Goal: Transaction & Acquisition: Obtain resource

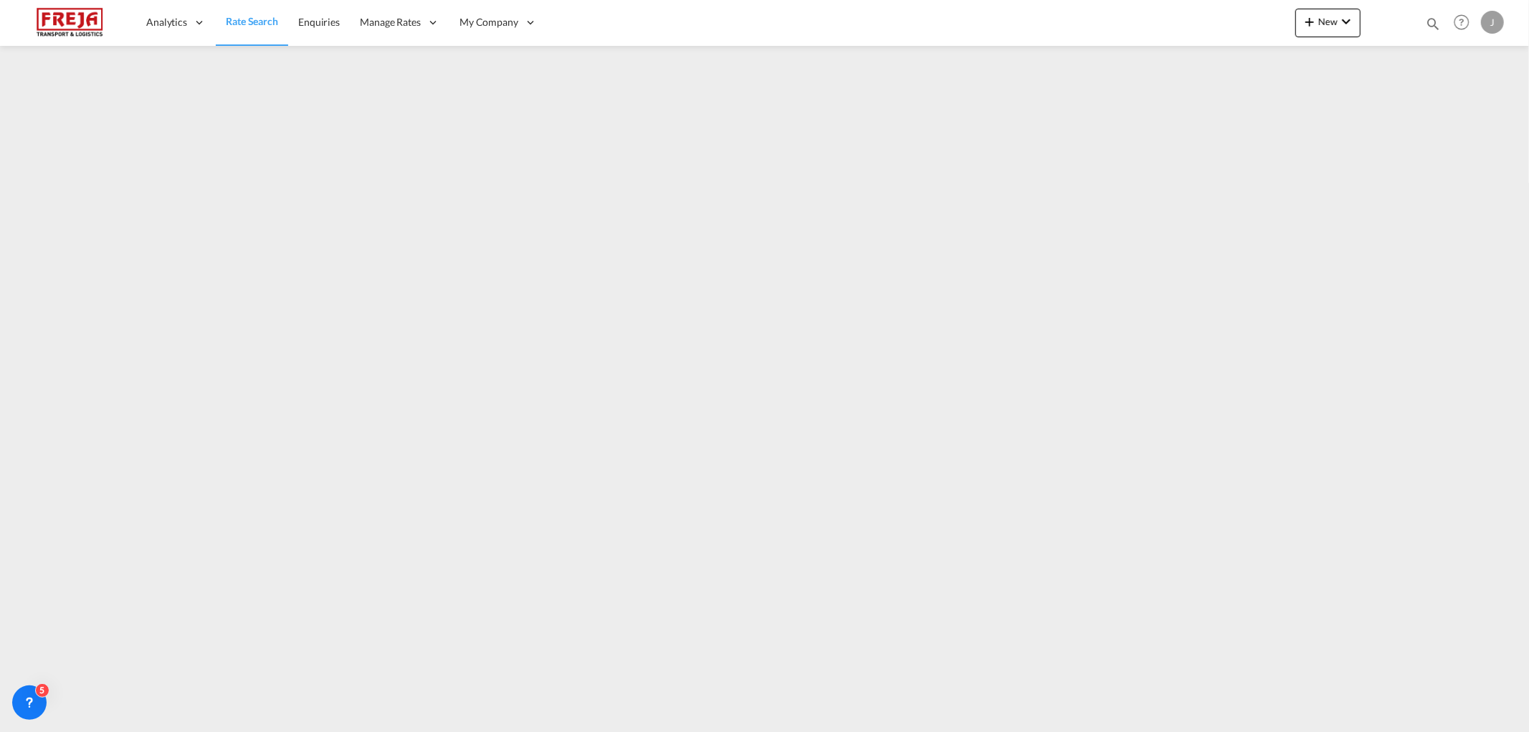
click at [257, 23] on span "Rate Search" at bounding box center [252, 21] width 52 height 12
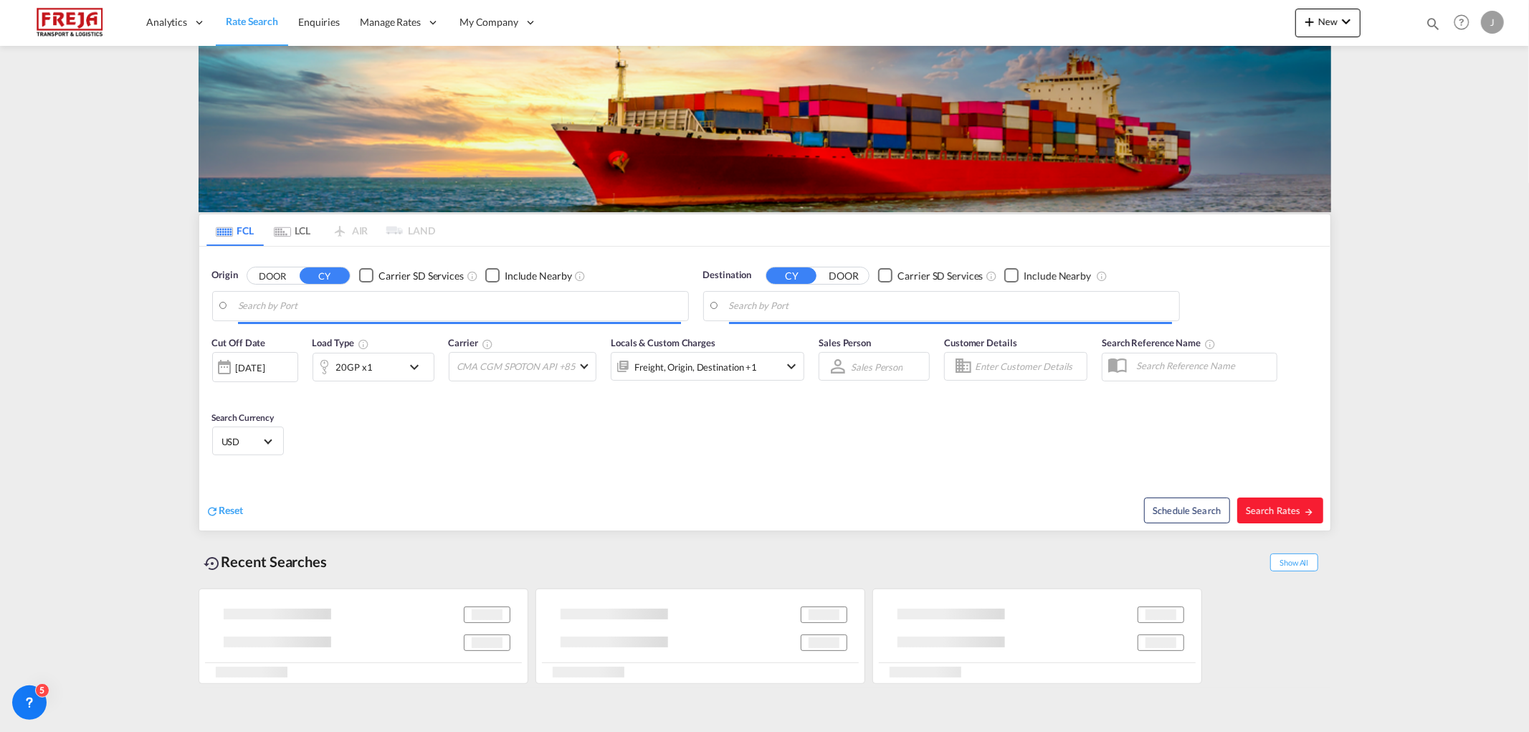
click at [290, 223] on md-tab-item "LCL" at bounding box center [292, 230] width 57 height 32
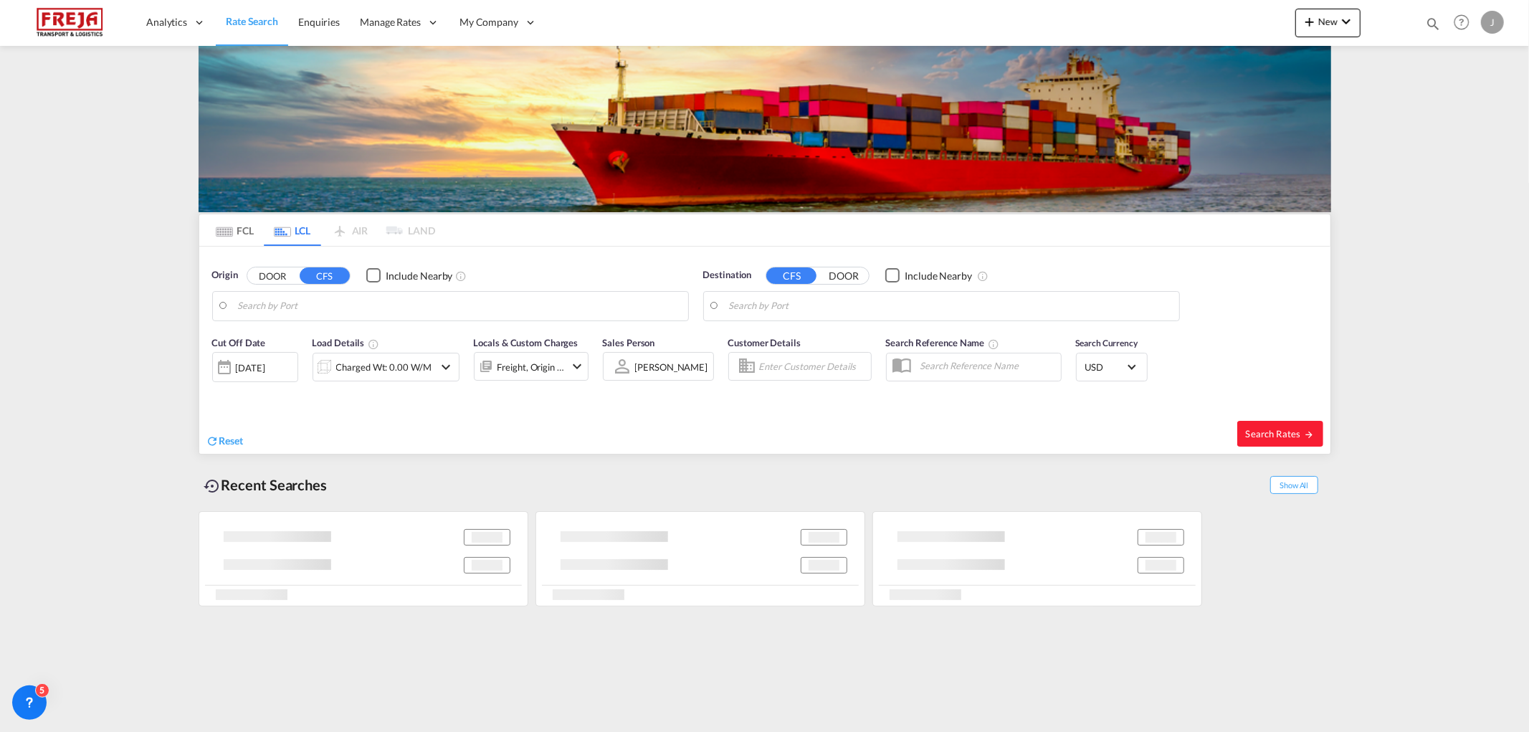
type input "[GEOGRAPHIC_DATA] ([GEOGRAPHIC_DATA]), [GEOGRAPHIC_DATA]"
type input "[GEOGRAPHIC_DATA], [GEOGRAPHIC_DATA], [GEOGRAPHIC_DATA]"
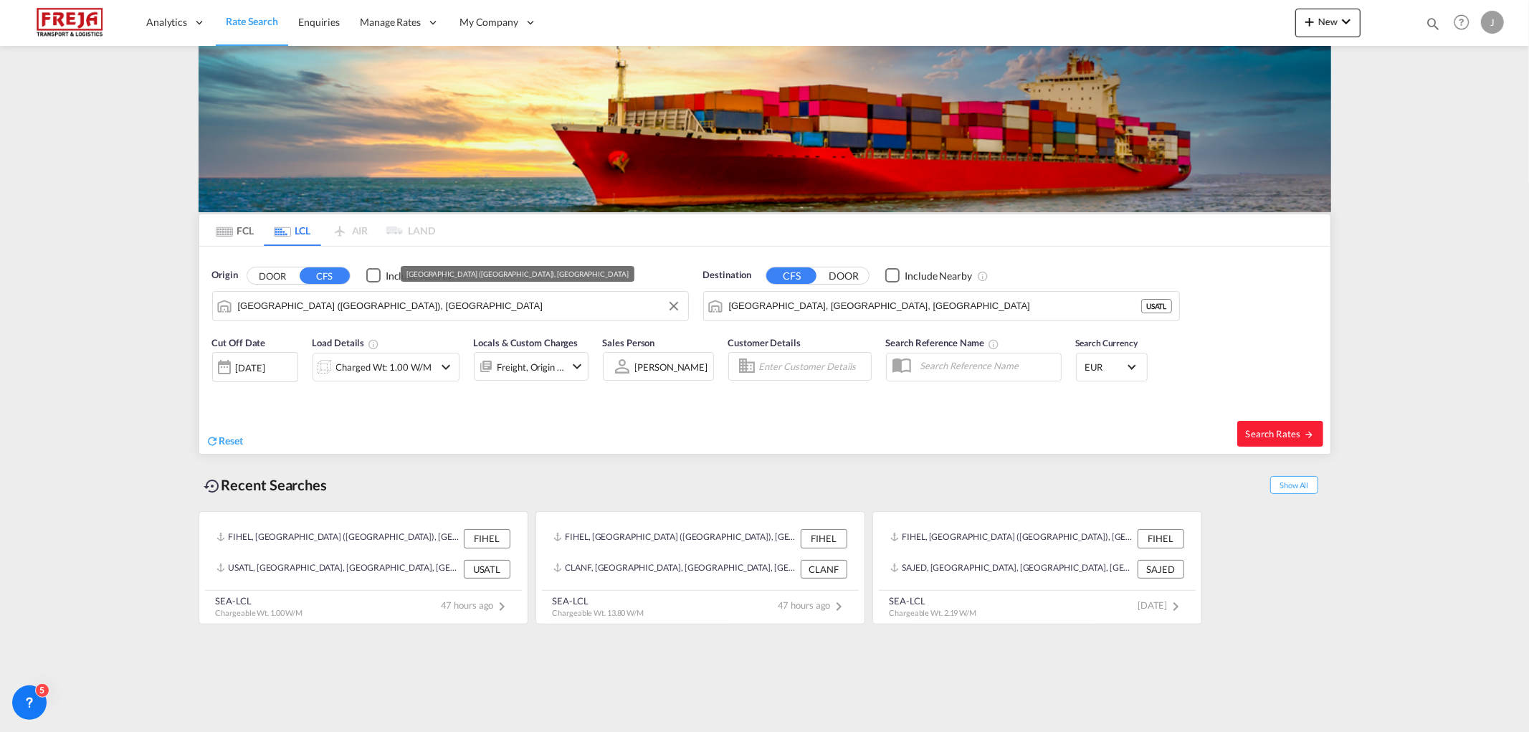
click at [457, 304] on input "[GEOGRAPHIC_DATA] ([GEOGRAPHIC_DATA]), [GEOGRAPHIC_DATA]" at bounding box center [459, 306] width 443 height 22
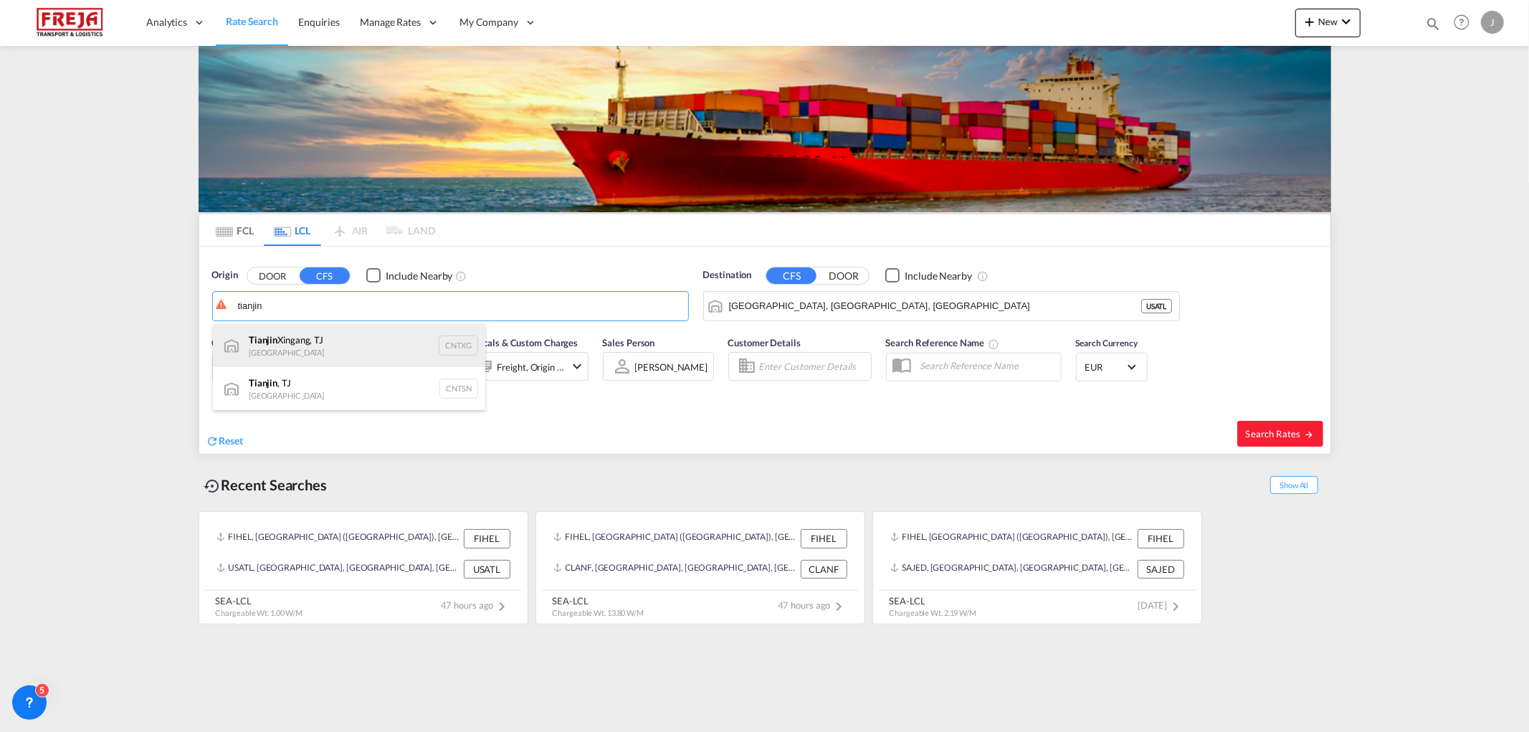
click at [346, 334] on div "Tianjin Xingang, TJ China CNTXG" at bounding box center [349, 345] width 272 height 43
type input "Tianjin Xingang, TJ, CNTXG"
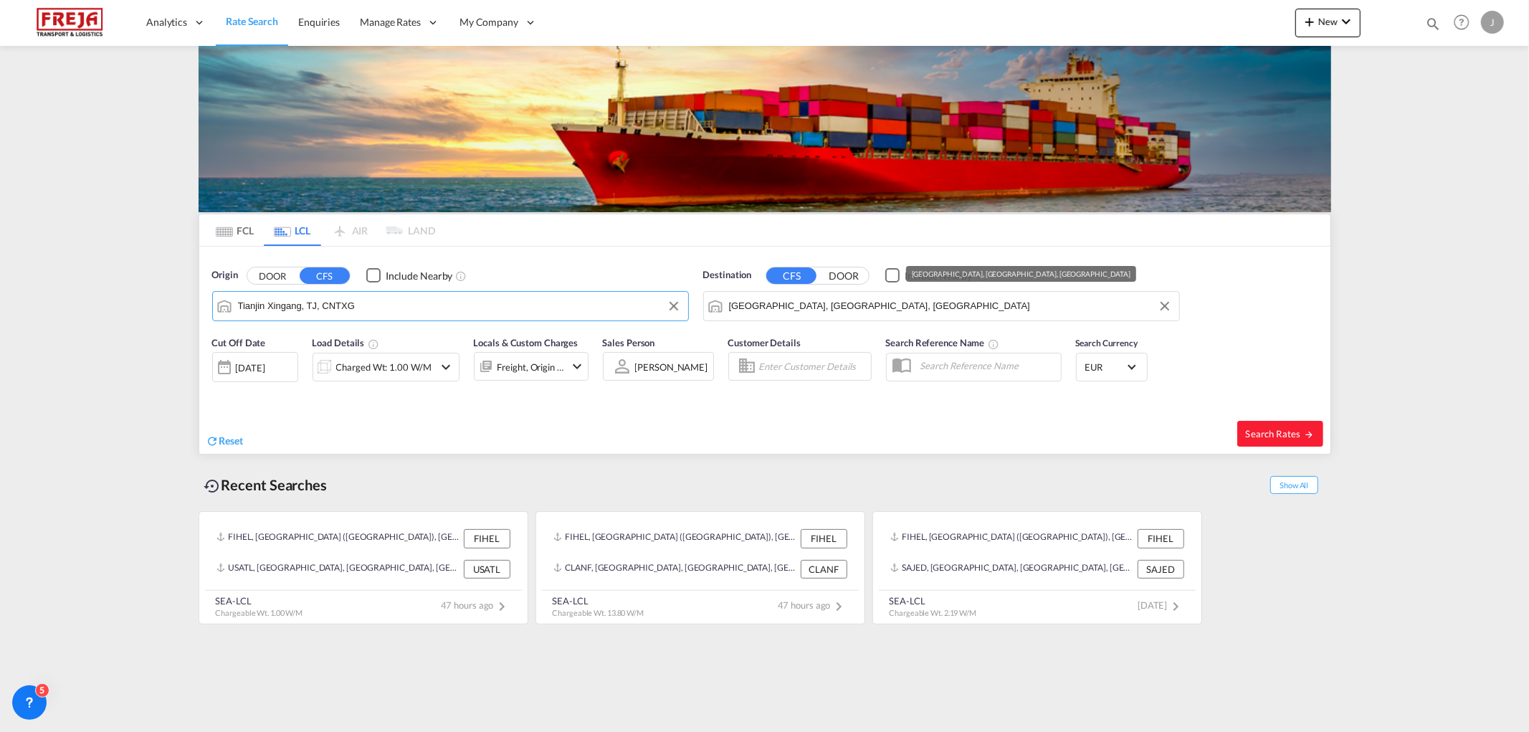
click at [778, 308] on input "[GEOGRAPHIC_DATA], [GEOGRAPHIC_DATA], [GEOGRAPHIC_DATA]" at bounding box center [950, 306] width 443 height 22
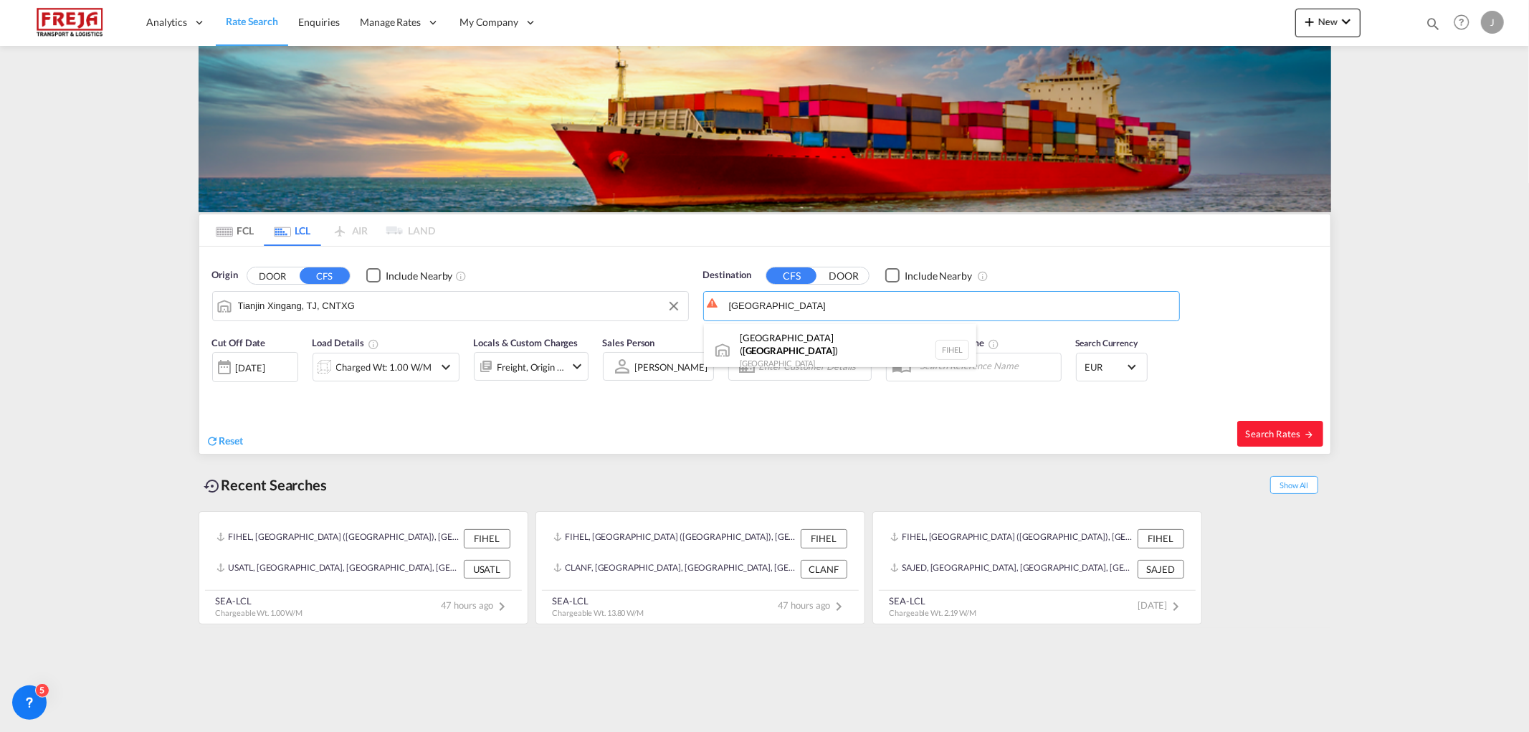
type input "[GEOGRAPHIC_DATA]"
click at [403, 359] on div "Charged Wt: 1.00 W/M" at bounding box center [383, 367] width 95 height 20
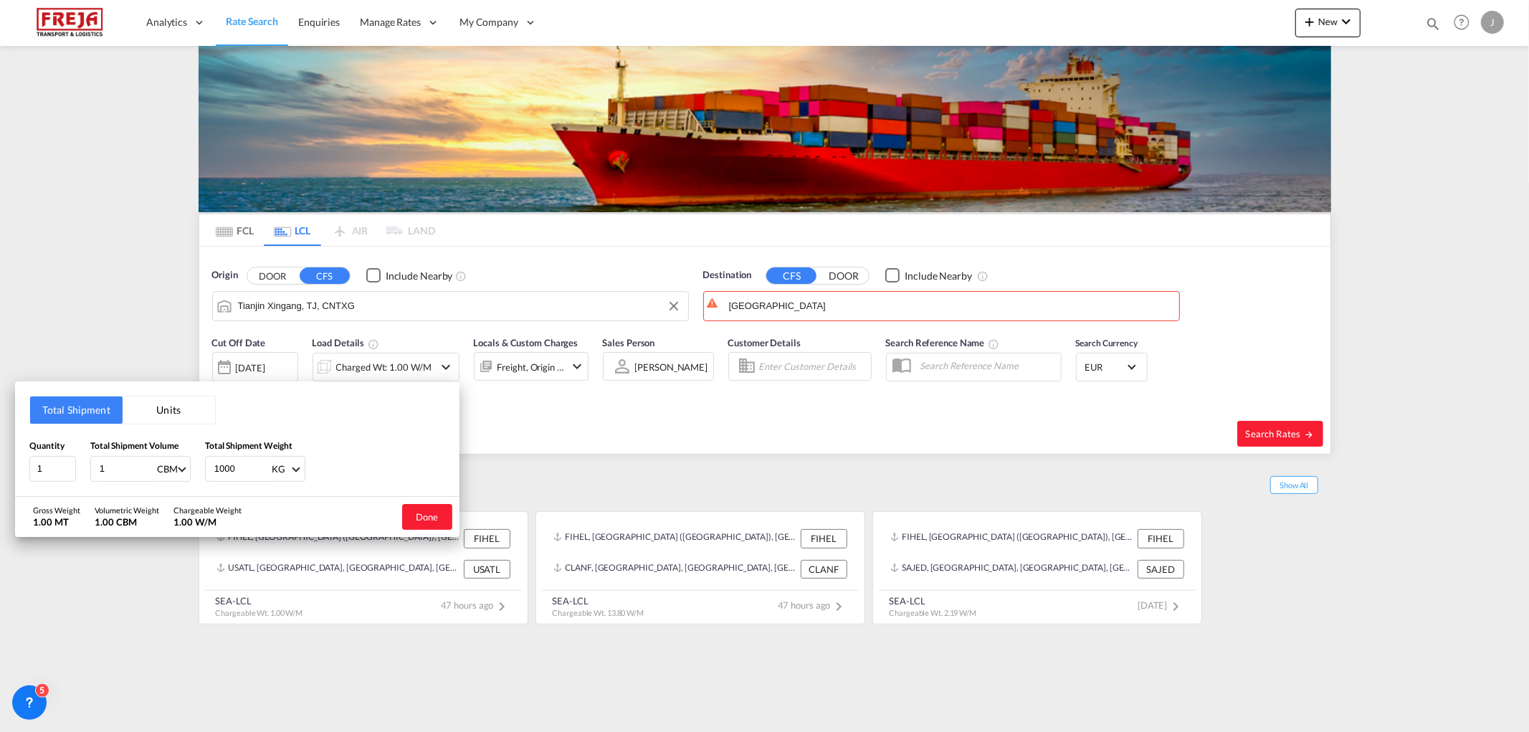
click at [170, 404] on button "Units" at bounding box center [169, 410] width 92 height 27
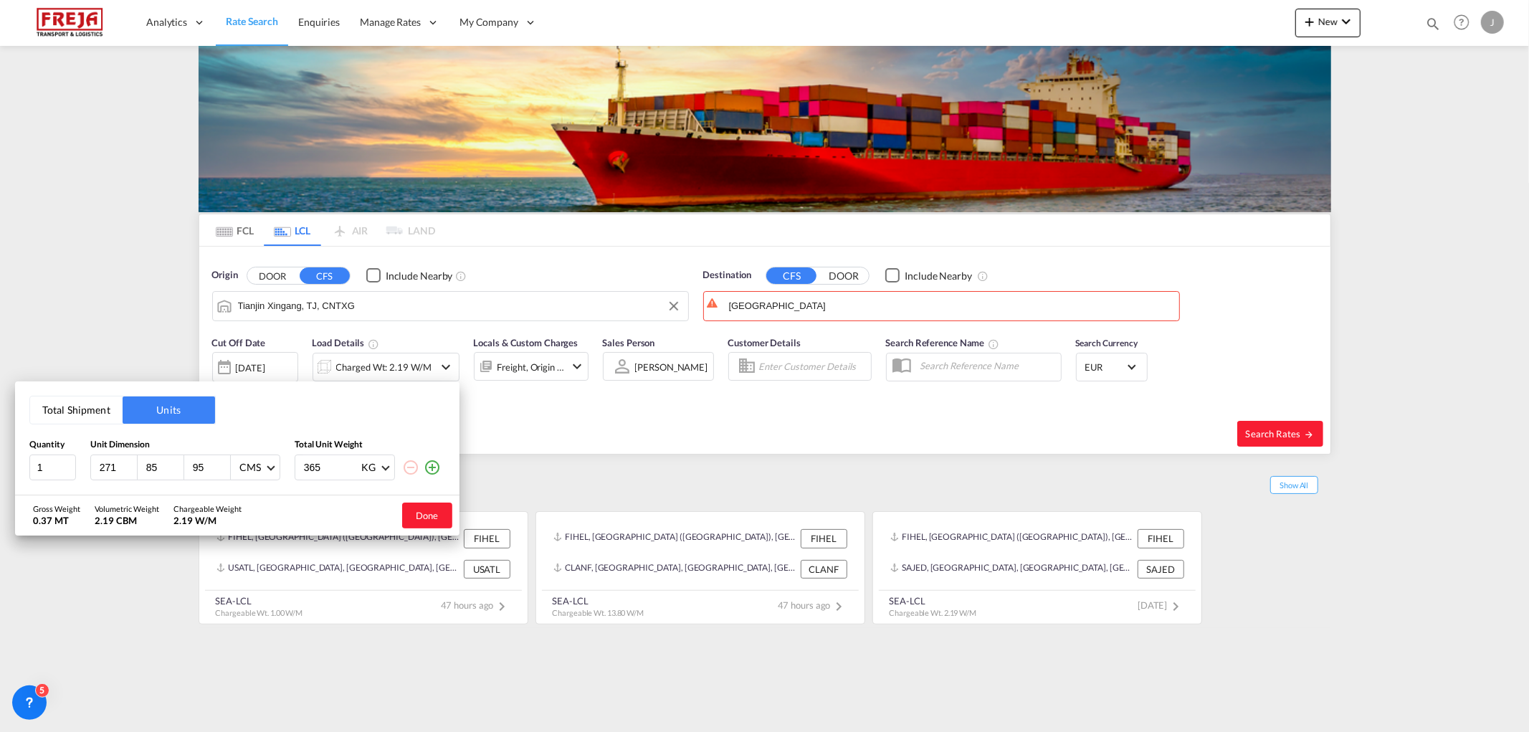
click at [101, 461] on input "271" at bounding box center [117, 467] width 39 height 13
type input "143"
type input "103"
type input "190"
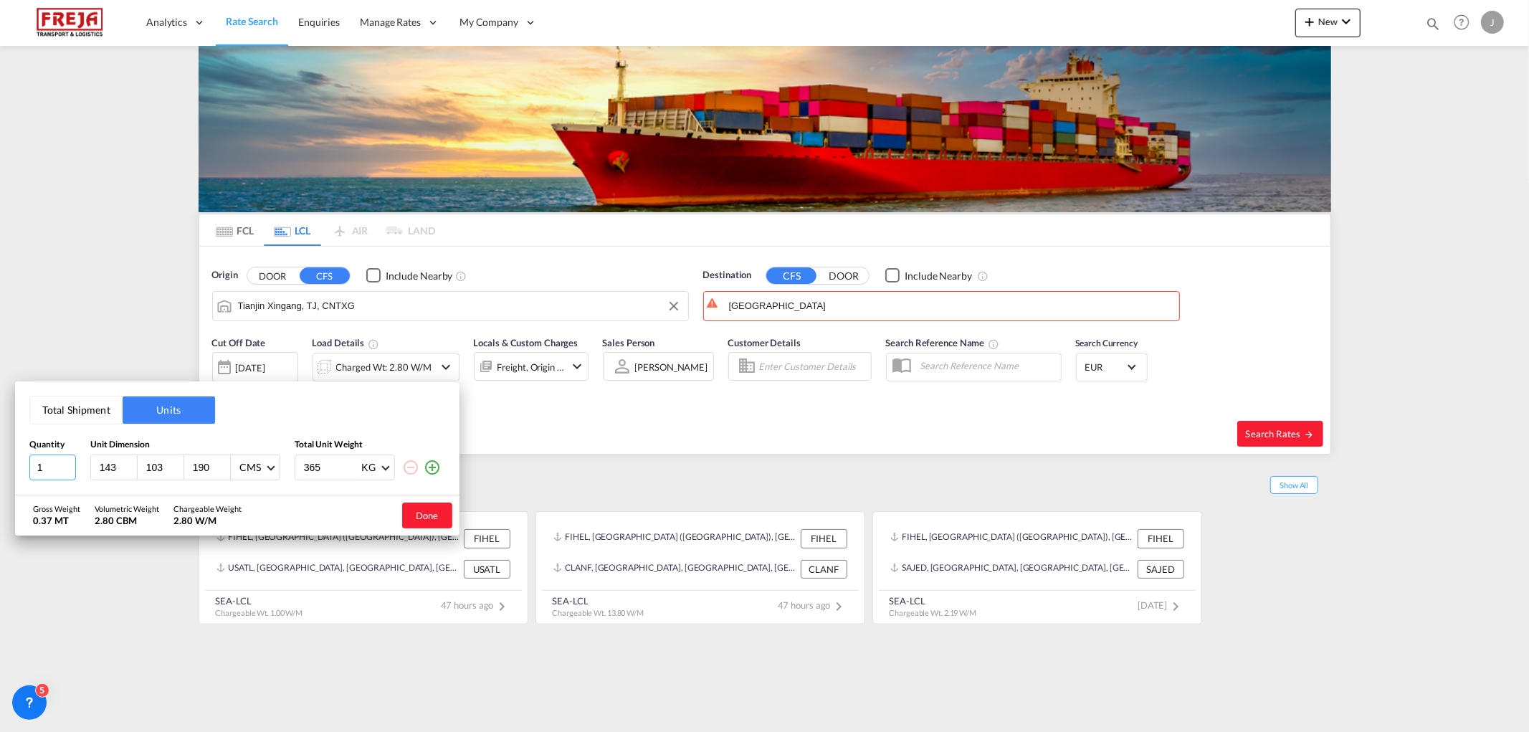
click at [51, 475] on input "1" at bounding box center [52, 468] width 47 height 26
type input "2"
type input "500"
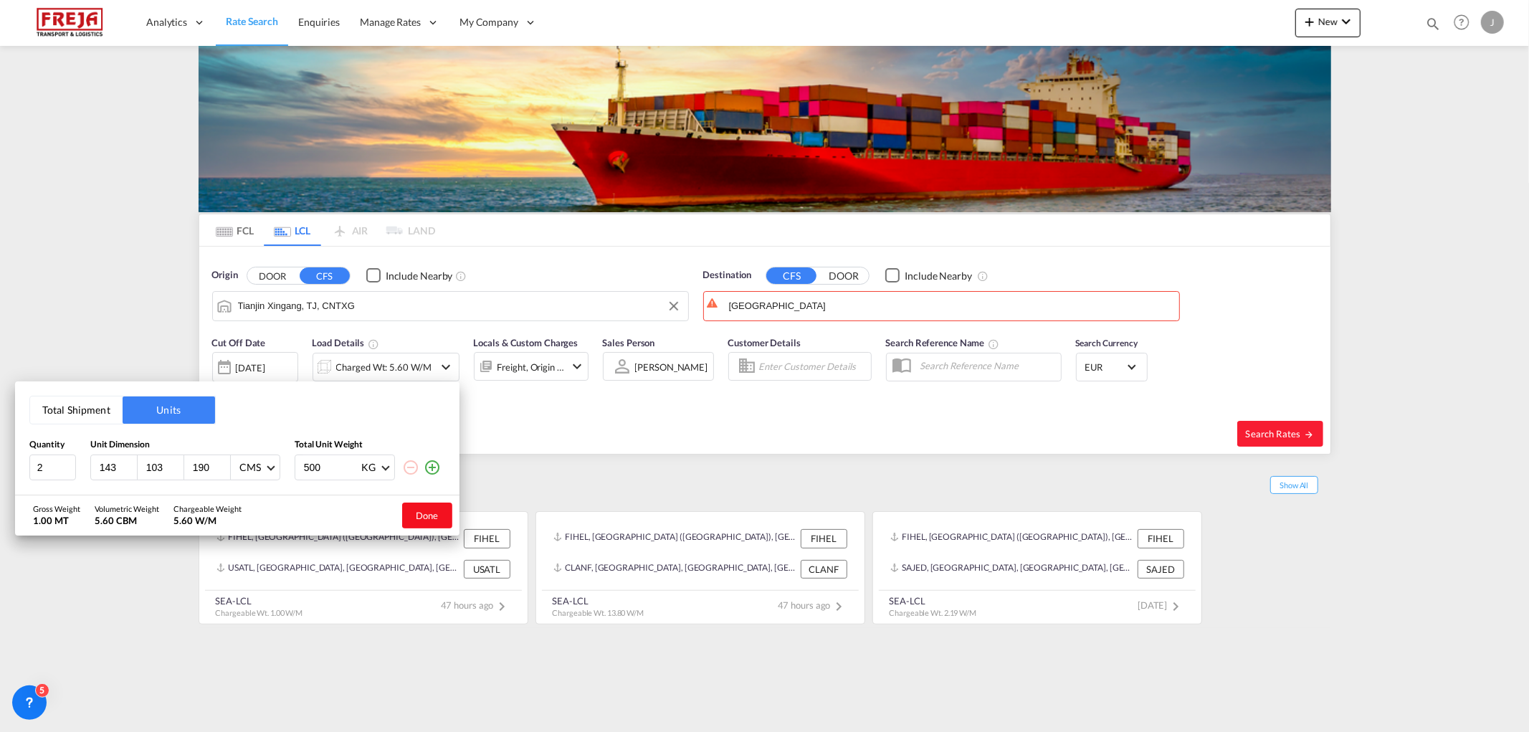
click at [413, 508] on button "Done" at bounding box center [427, 516] width 50 height 26
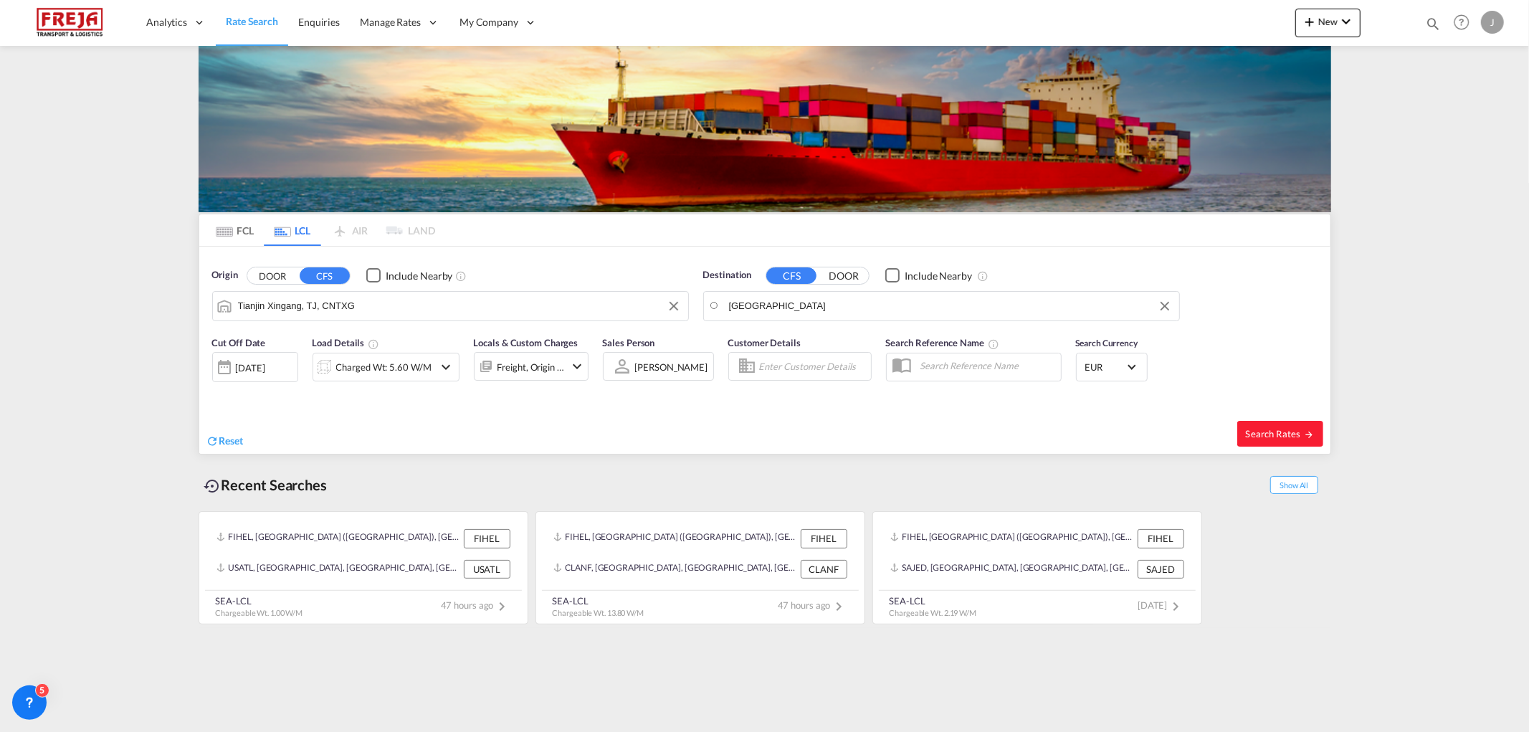
click at [857, 305] on body "Analytics Reports Dashboard Rate Search Enquiries Manage Rates Contract Rates" at bounding box center [764, 366] width 1529 height 732
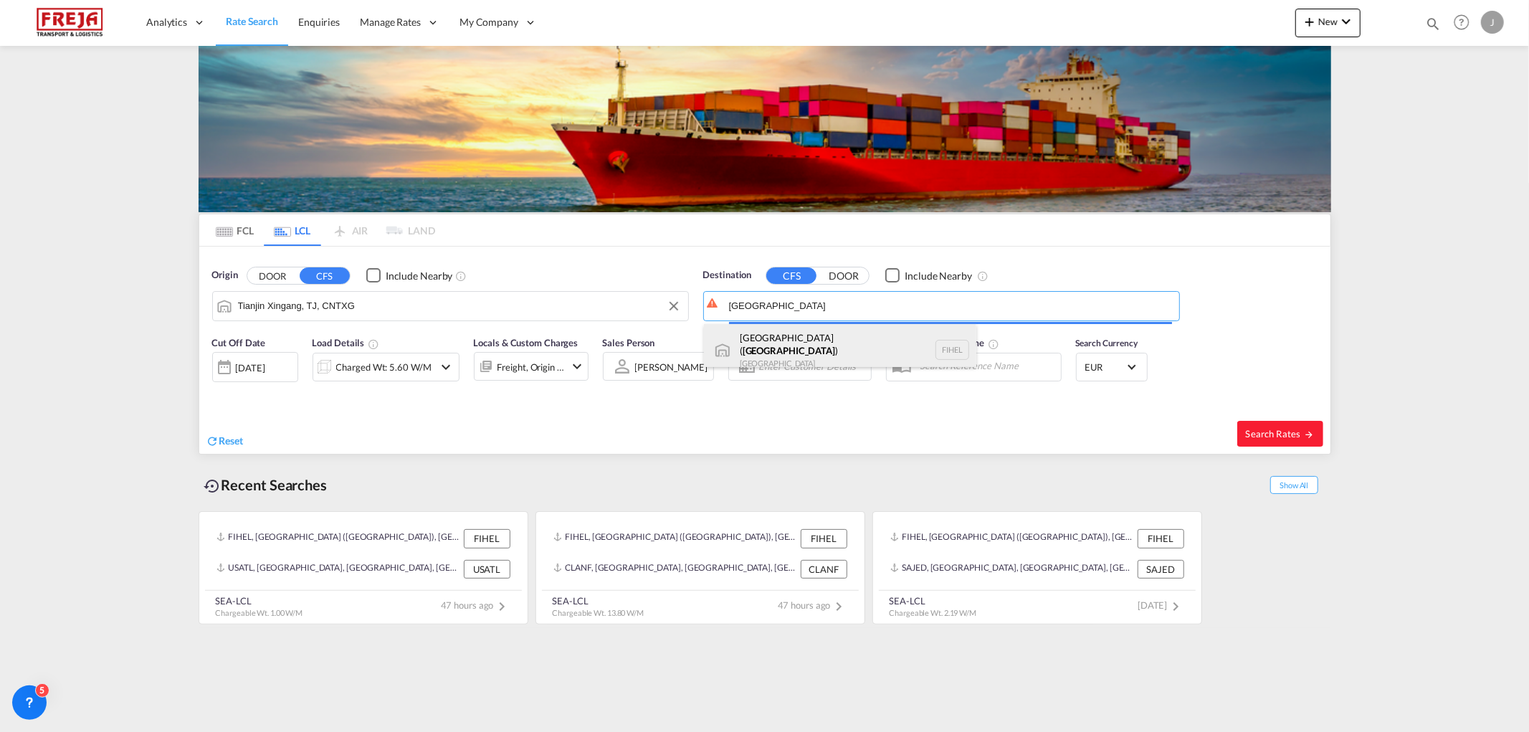
click at [827, 339] on div "[GEOGRAPHIC_DATA] ( [GEOGRAPHIC_DATA] ) [GEOGRAPHIC_DATA] [GEOGRAPHIC_DATA]" at bounding box center [840, 350] width 272 height 52
type input "[GEOGRAPHIC_DATA] ([GEOGRAPHIC_DATA]), [GEOGRAPHIC_DATA]"
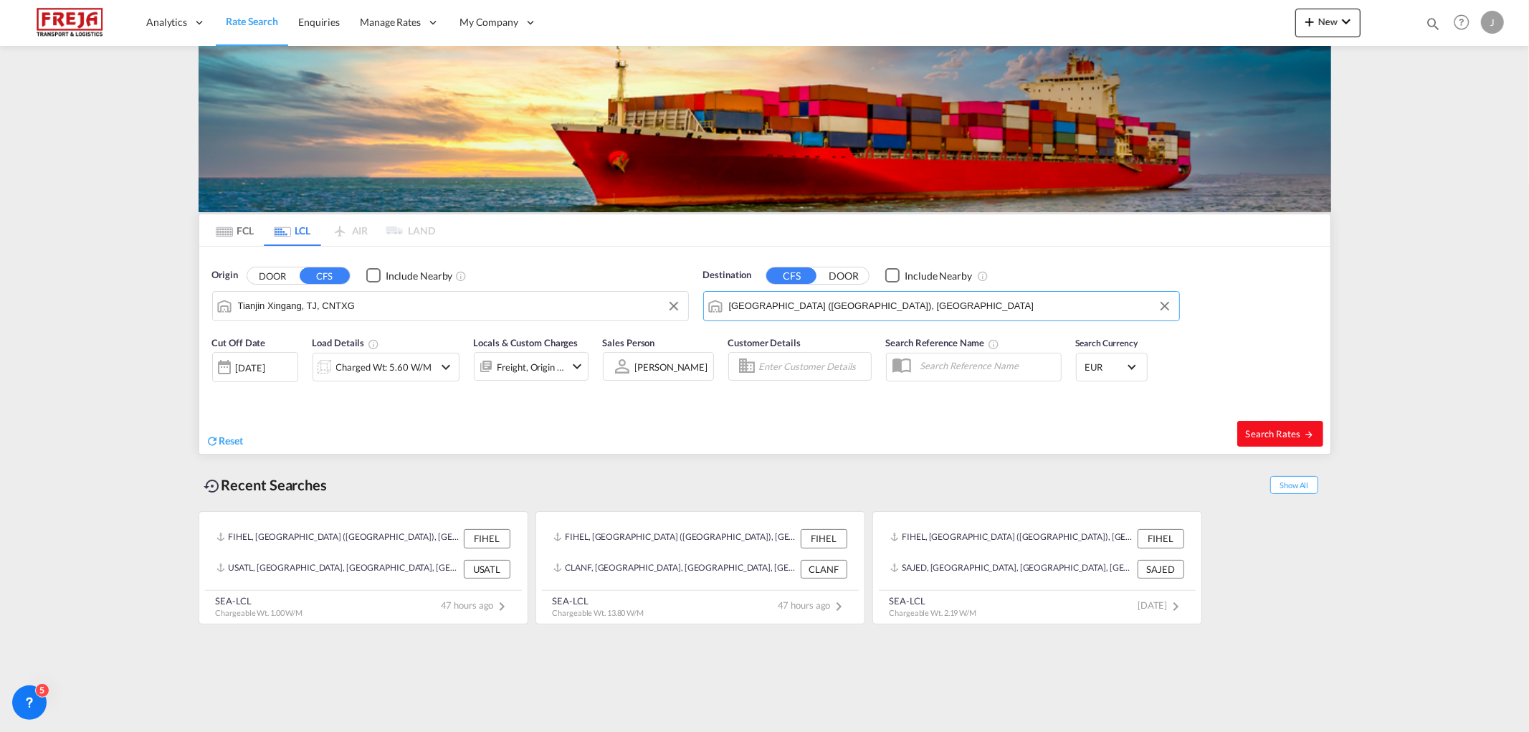
click at [1270, 434] on span "Search Rates" at bounding box center [1280, 433] width 69 height 11
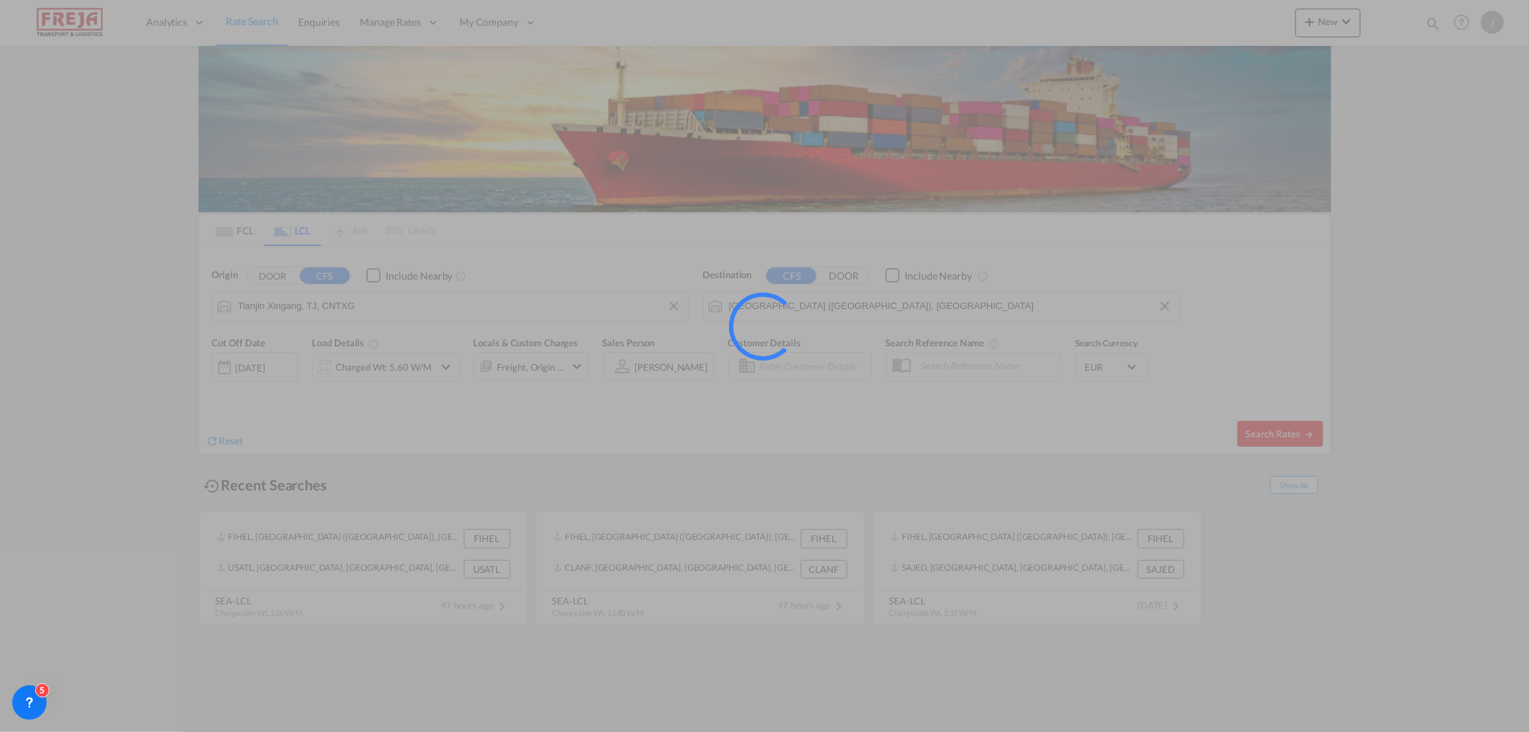
type input "CNTXG to FIHEL / [DATE]"
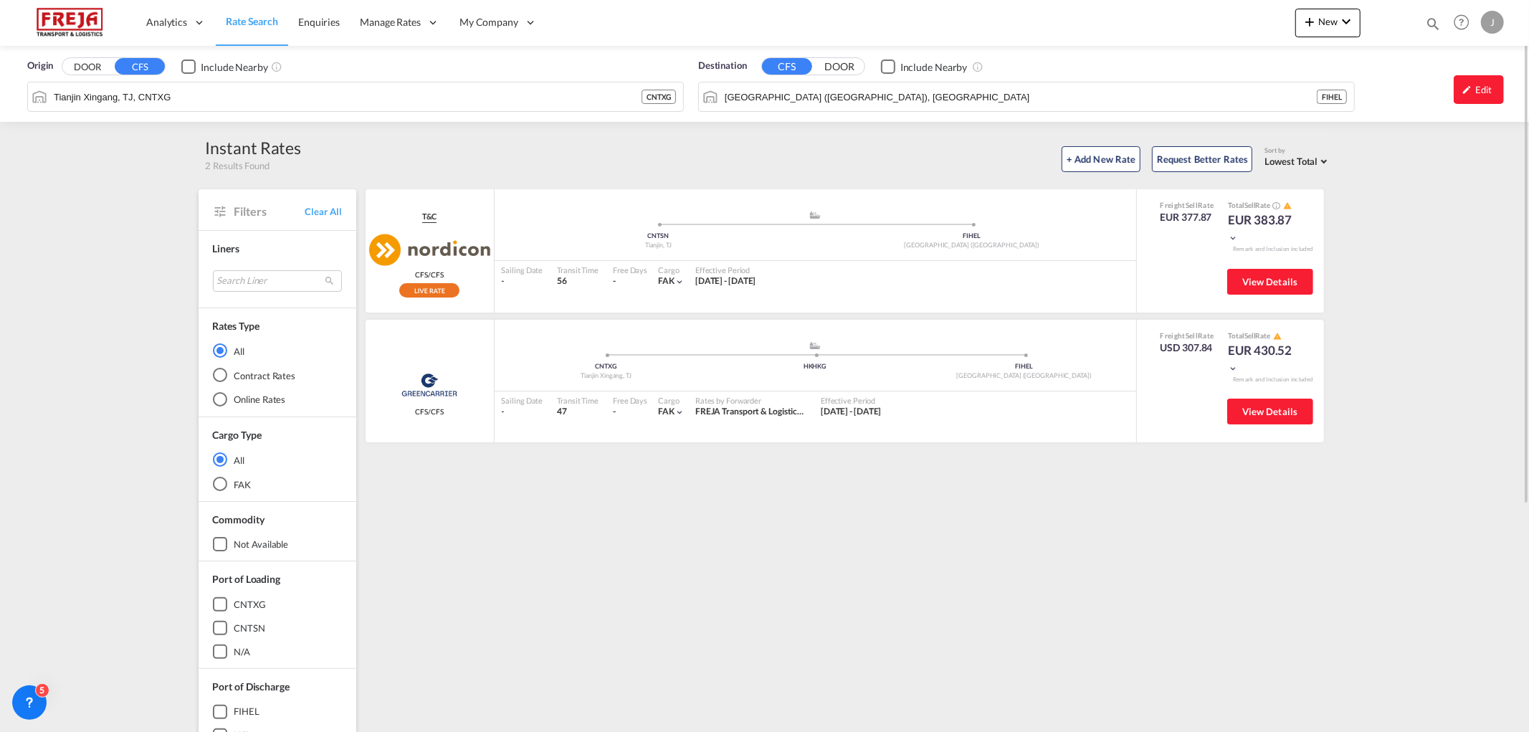
click at [272, 12] on link "Rate Search" at bounding box center [252, 22] width 72 height 47
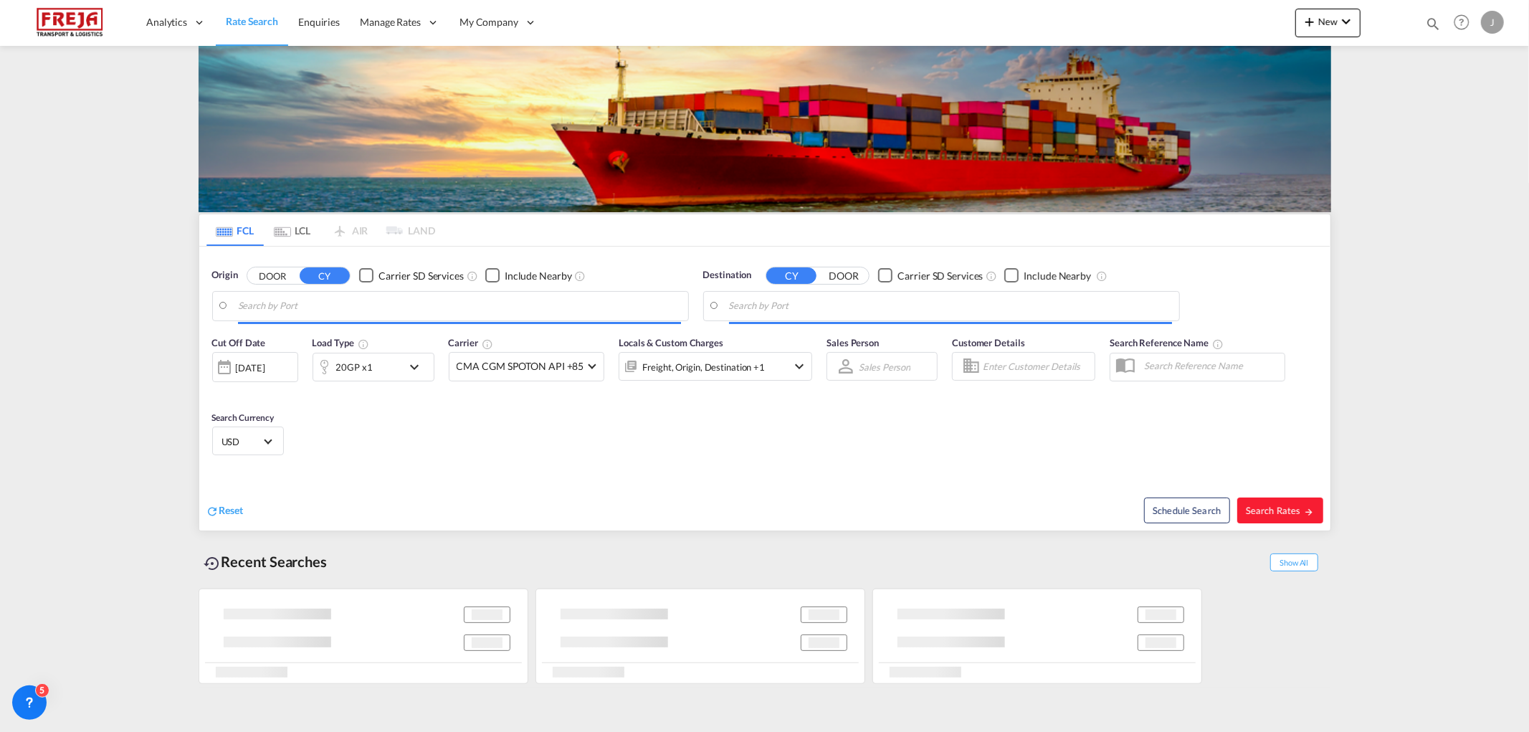
click at [296, 308] on input "Search by Port" at bounding box center [459, 306] width 443 height 22
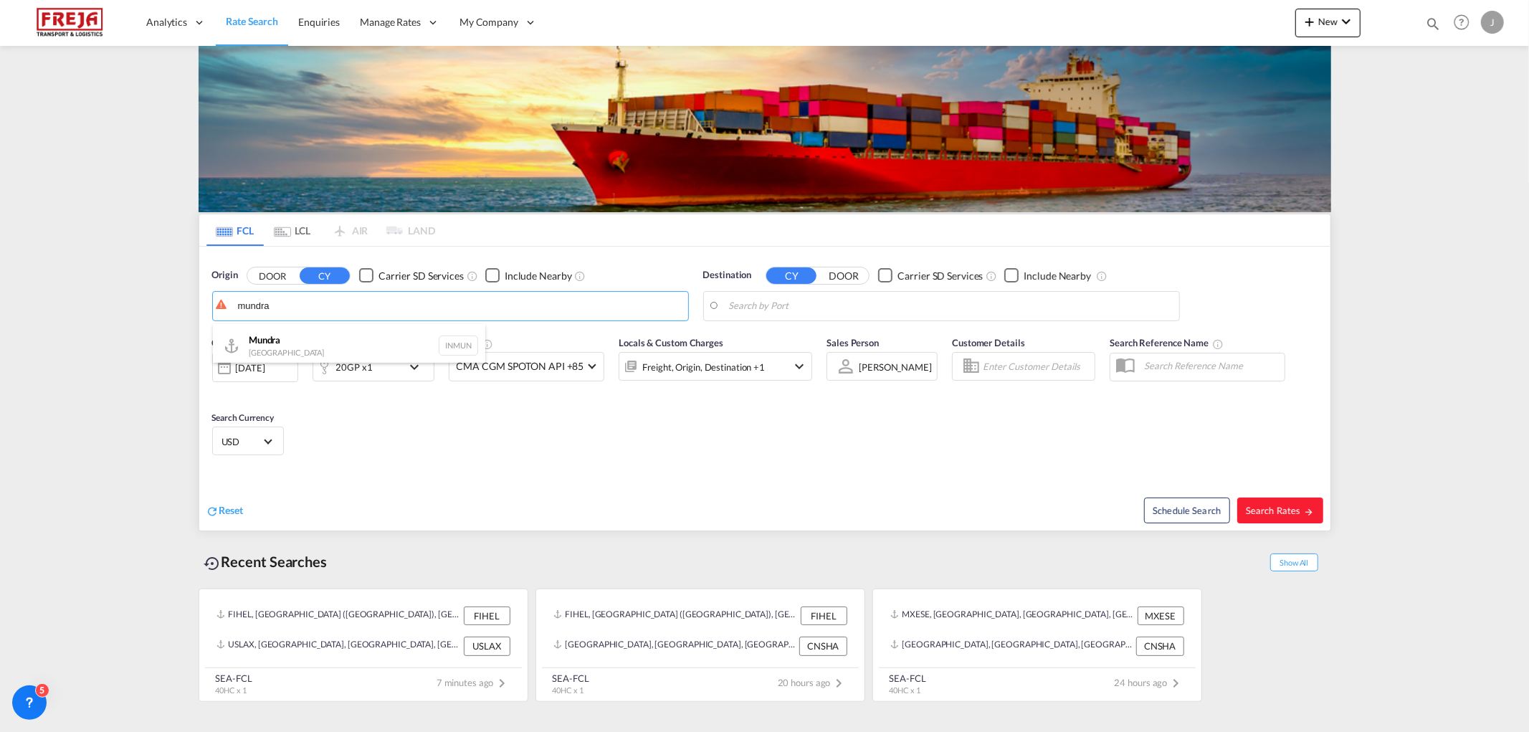
drag, startPoint x: 296, startPoint y: 345, endPoint x: 611, endPoint y: 341, distance: 314.8
click at [296, 346] on div "Mundra India INMUN" at bounding box center [349, 345] width 272 height 43
type input "Mundra, INMUN"
click at [777, 305] on body "Analytics Reports Dashboard Rate Search Enquiries Manage Rates Contract Rates" at bounding box center [764, 366] width 1529 height 732
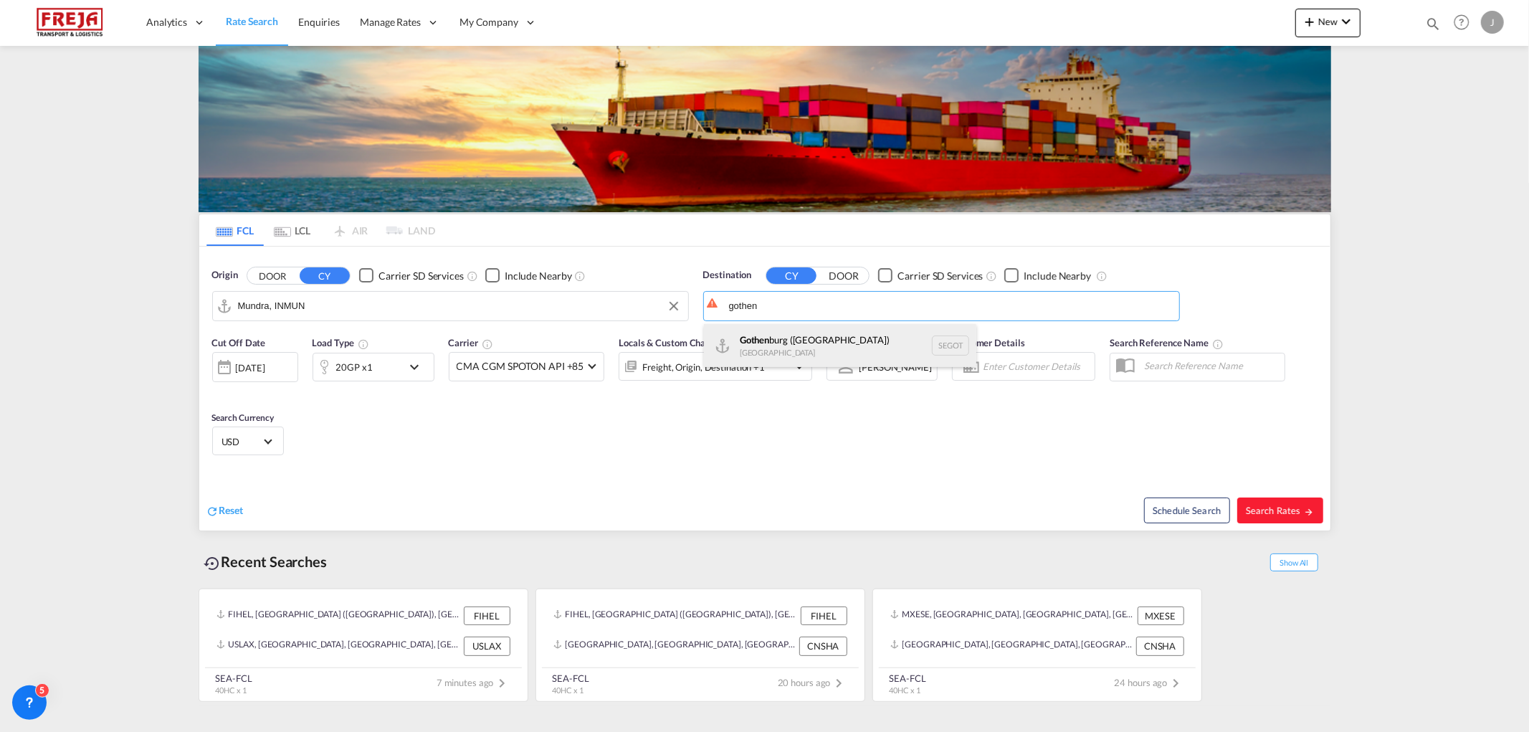
click at [777, 346] on div "Gothen burg ([GEOGRAPHIC_DATA]) [GEOGRAPHIC_DATA] SEGOT" at bounding box center [840, 345] width 272 height 43
type input "[GEOGRAPHIC_DATA] ([GEOGRAPHIC_DATA]), [GEOGRAPHIC_DATA]"
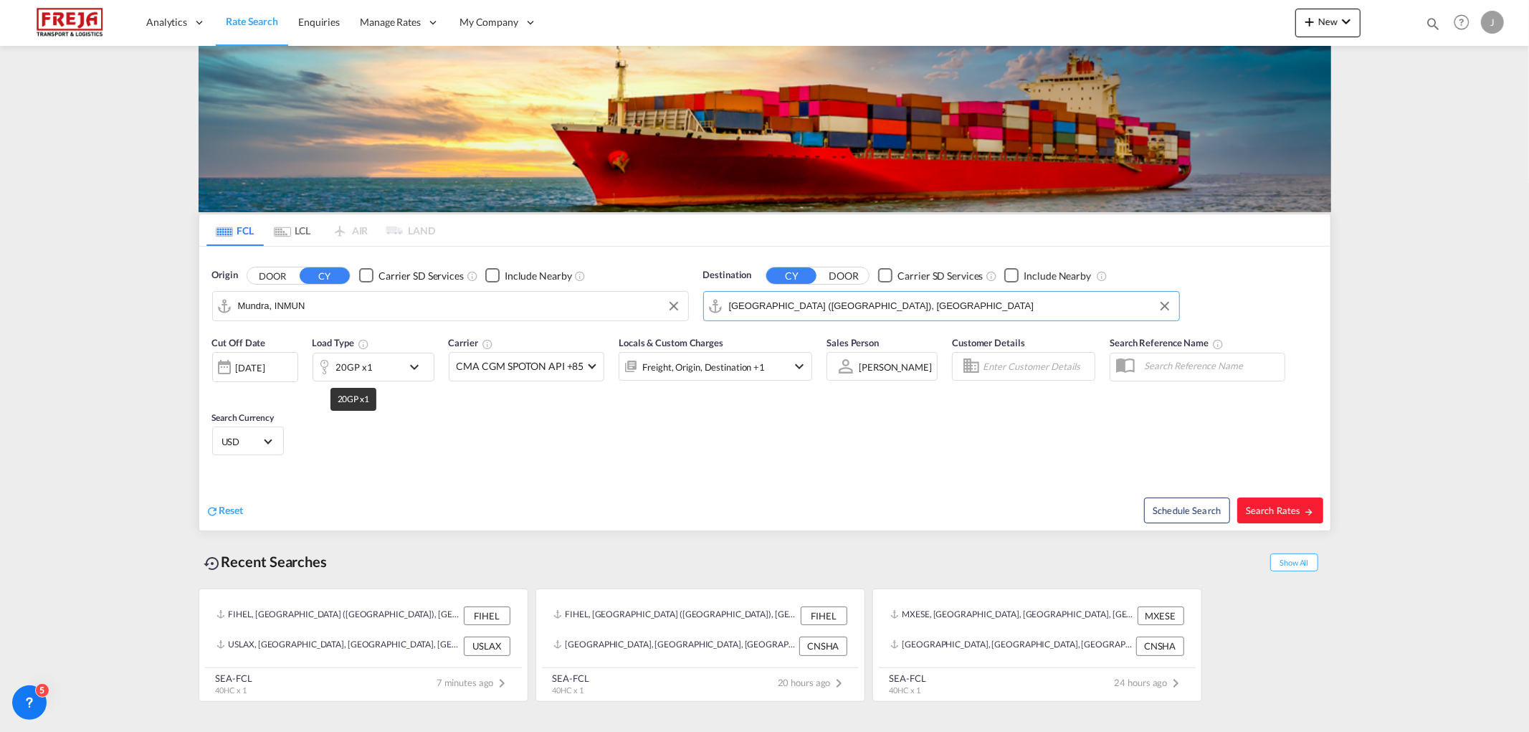
click at [364, 374] on div "20GP x1" at bounding box center [354, 367] width 37 height 20
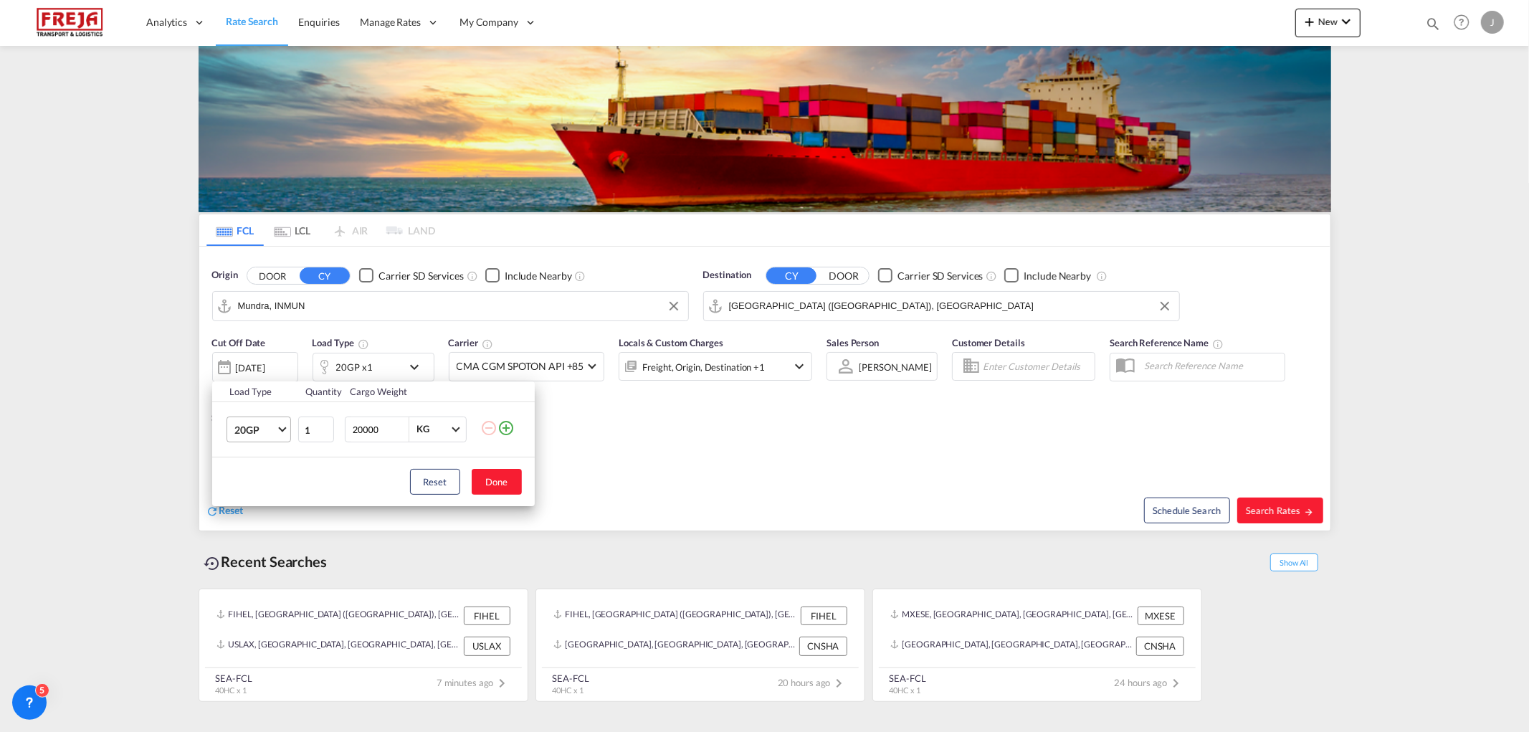
click at [274, 435] on span "20GP" at bounding box center [255, 430] width 42 height 14
click at [256, 502] on div "40HC" at bounding box center [247, 499] width 27 height 14
click at [500, 484] on button "Done" at bounding box center [497, 482] width 50 height 26
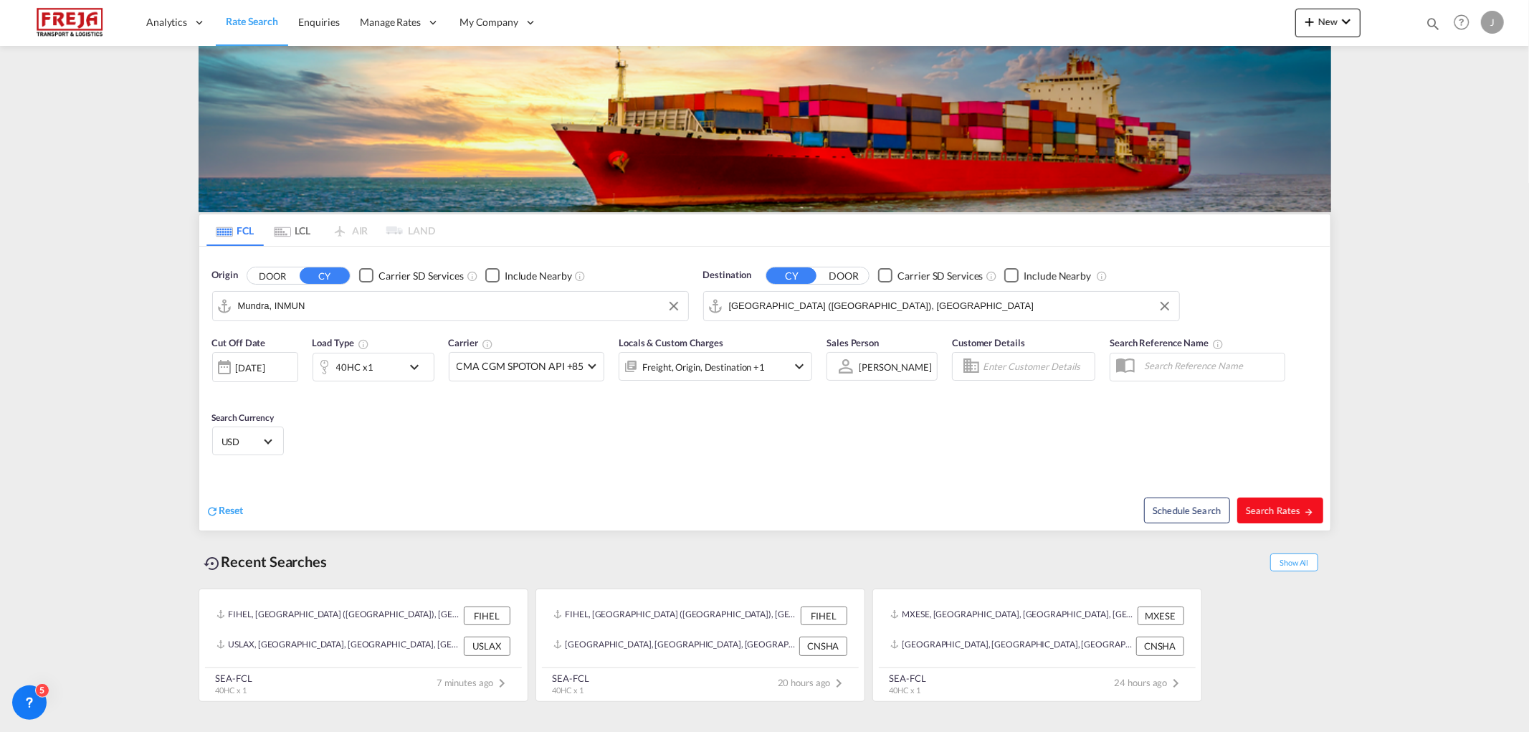
click at [1282, 514] on span "Search Rates" at bounding box center [1280, 510] width 69 height 11
type input "INMUN to SEGOT / [DATE]"
